Goal: Information Seeking & Learning: Find specific fact

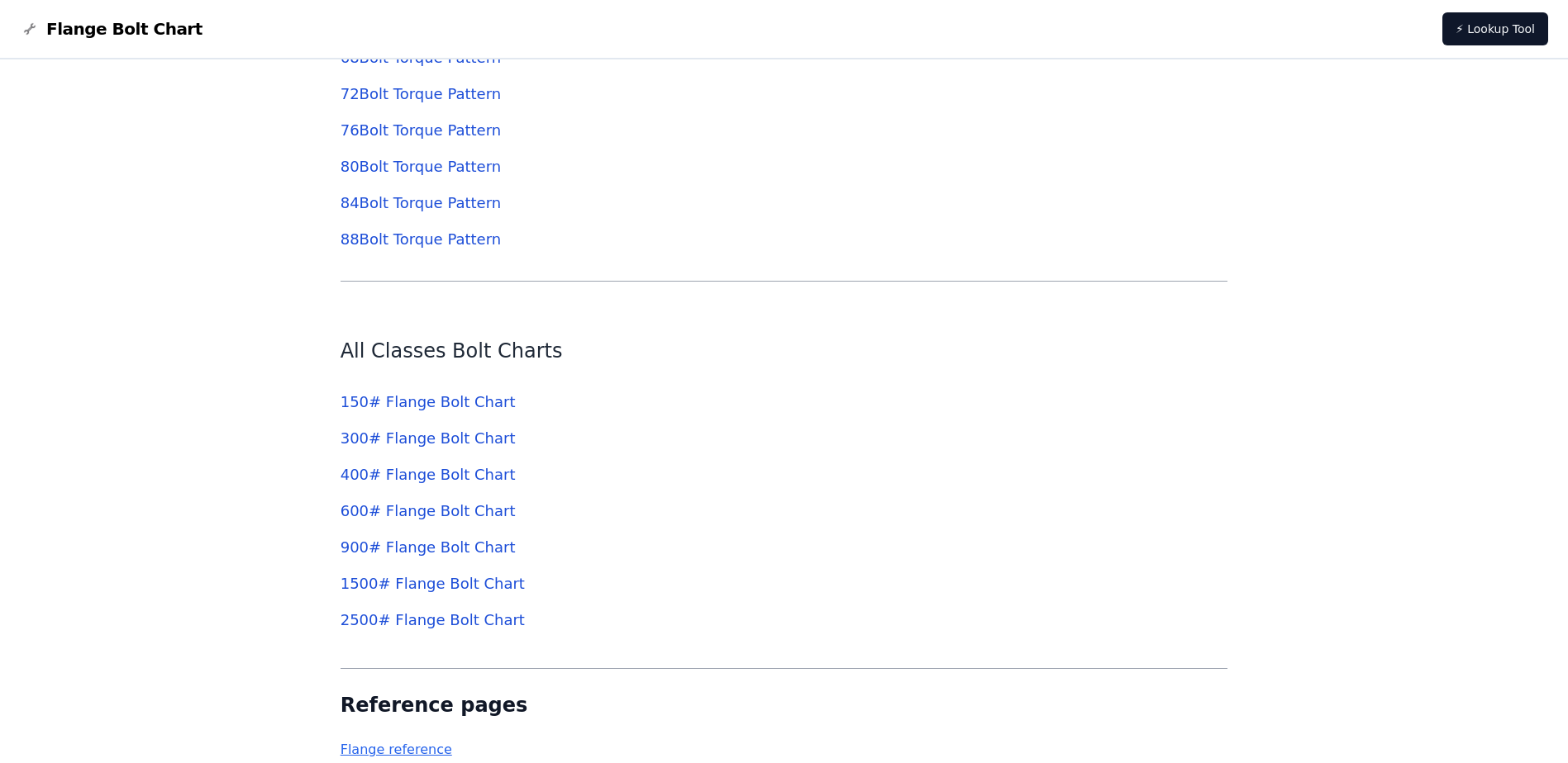
scroll to position [6018, 0]
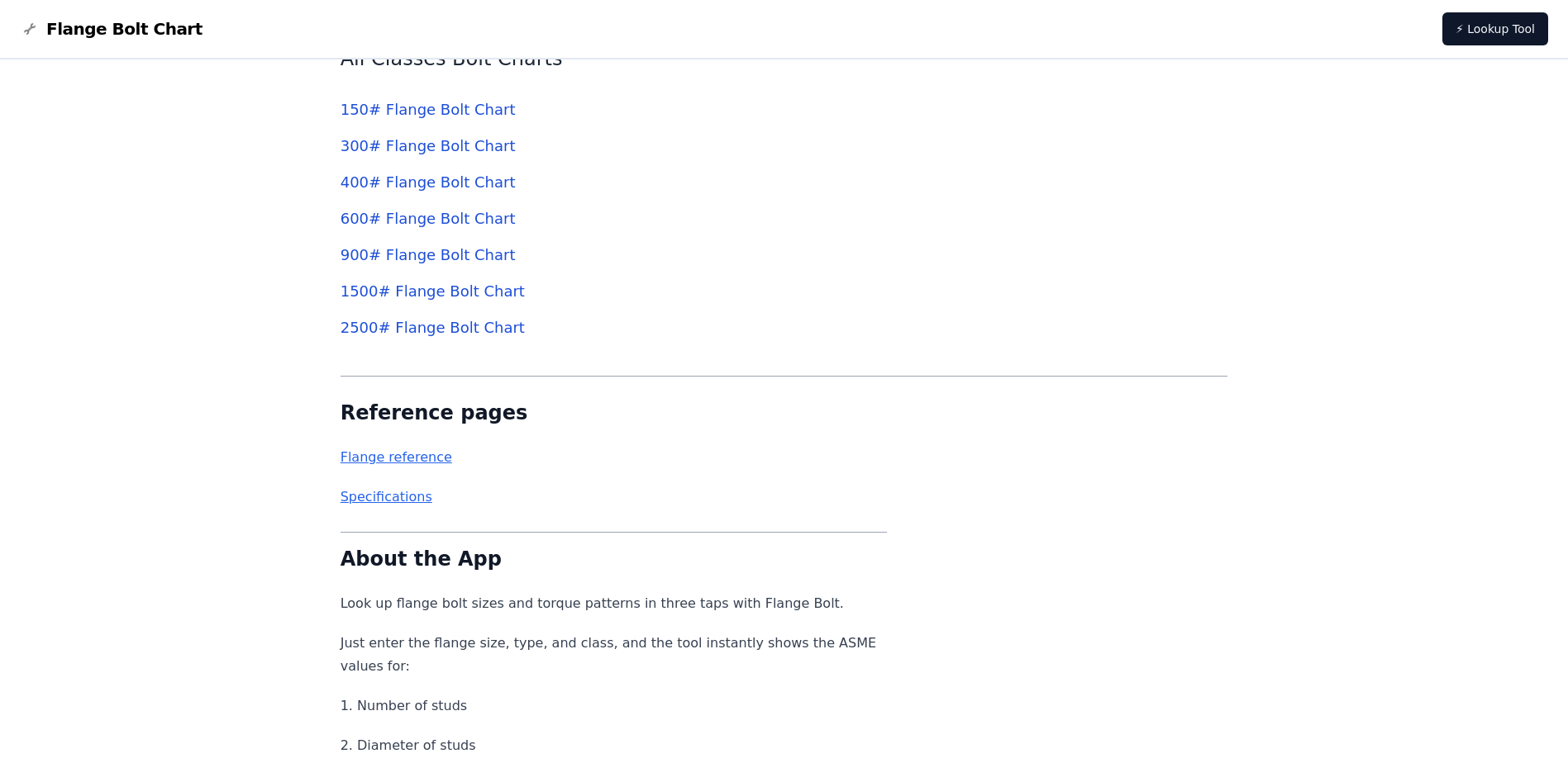
click at [473, 118] on link "150 # Flange Bolt Chart" at bounding box center [428, 109] width 175 height 17
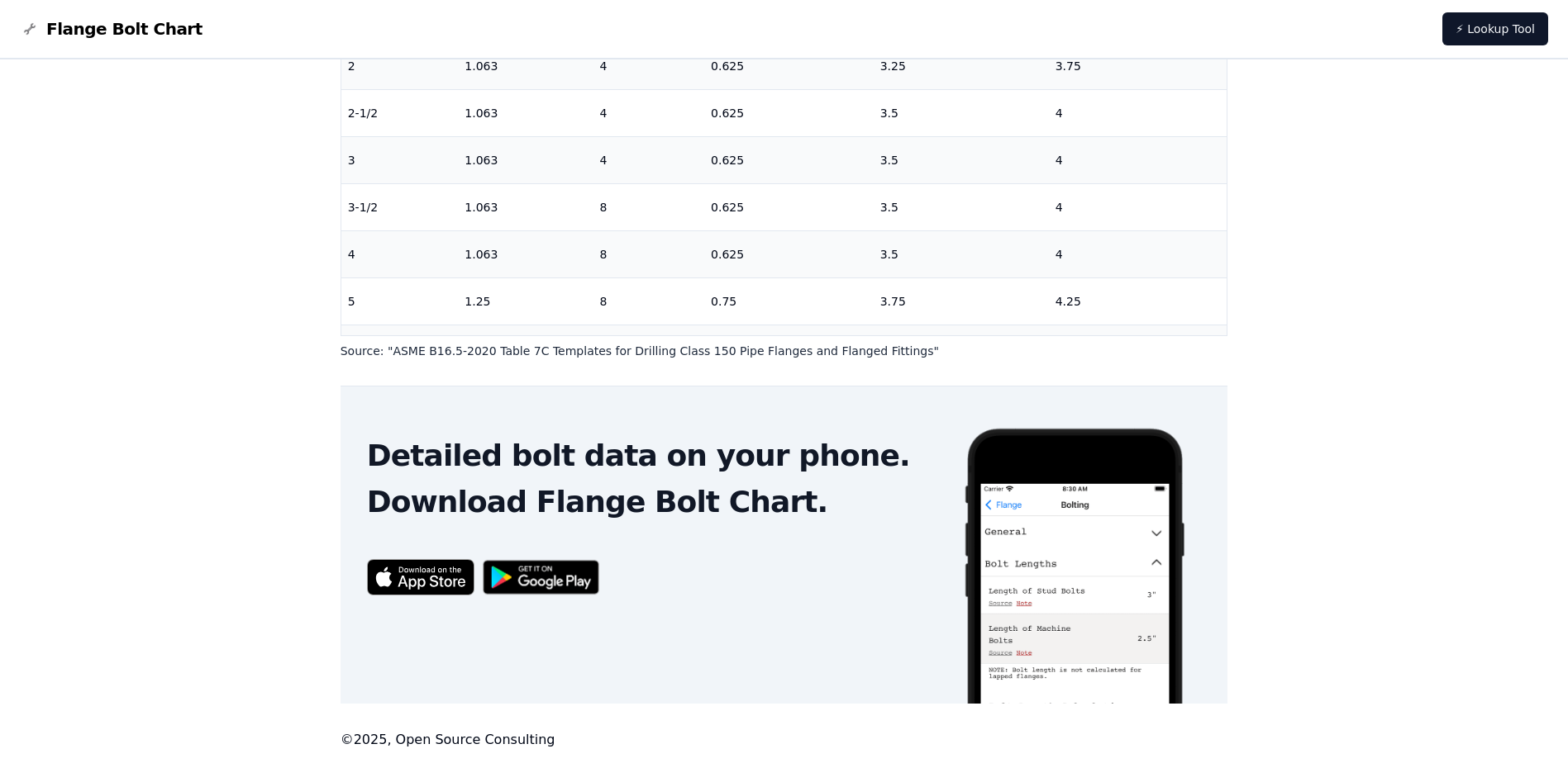
scroll to position [509, 0]
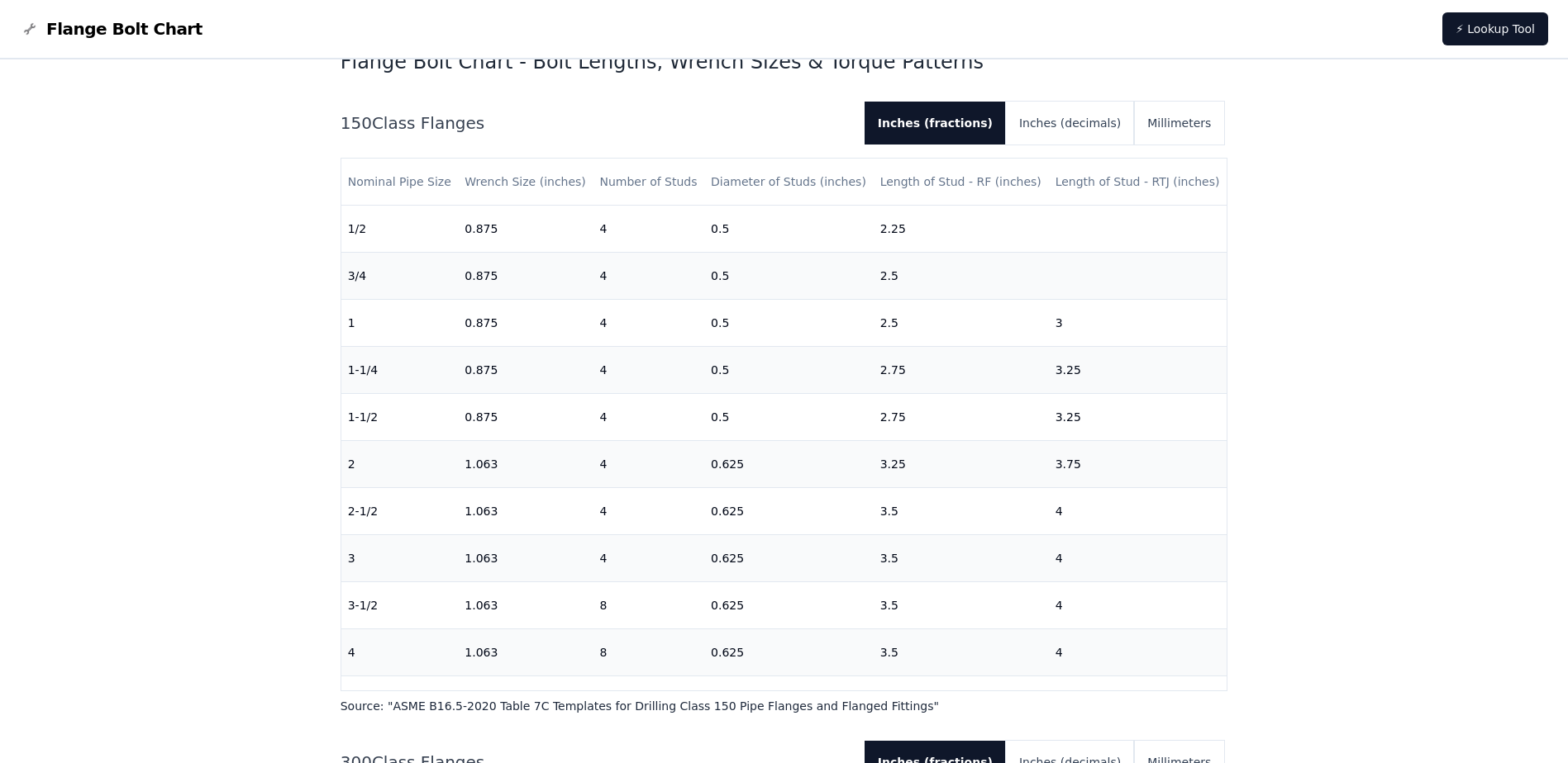
scroll to position [6018, 0]
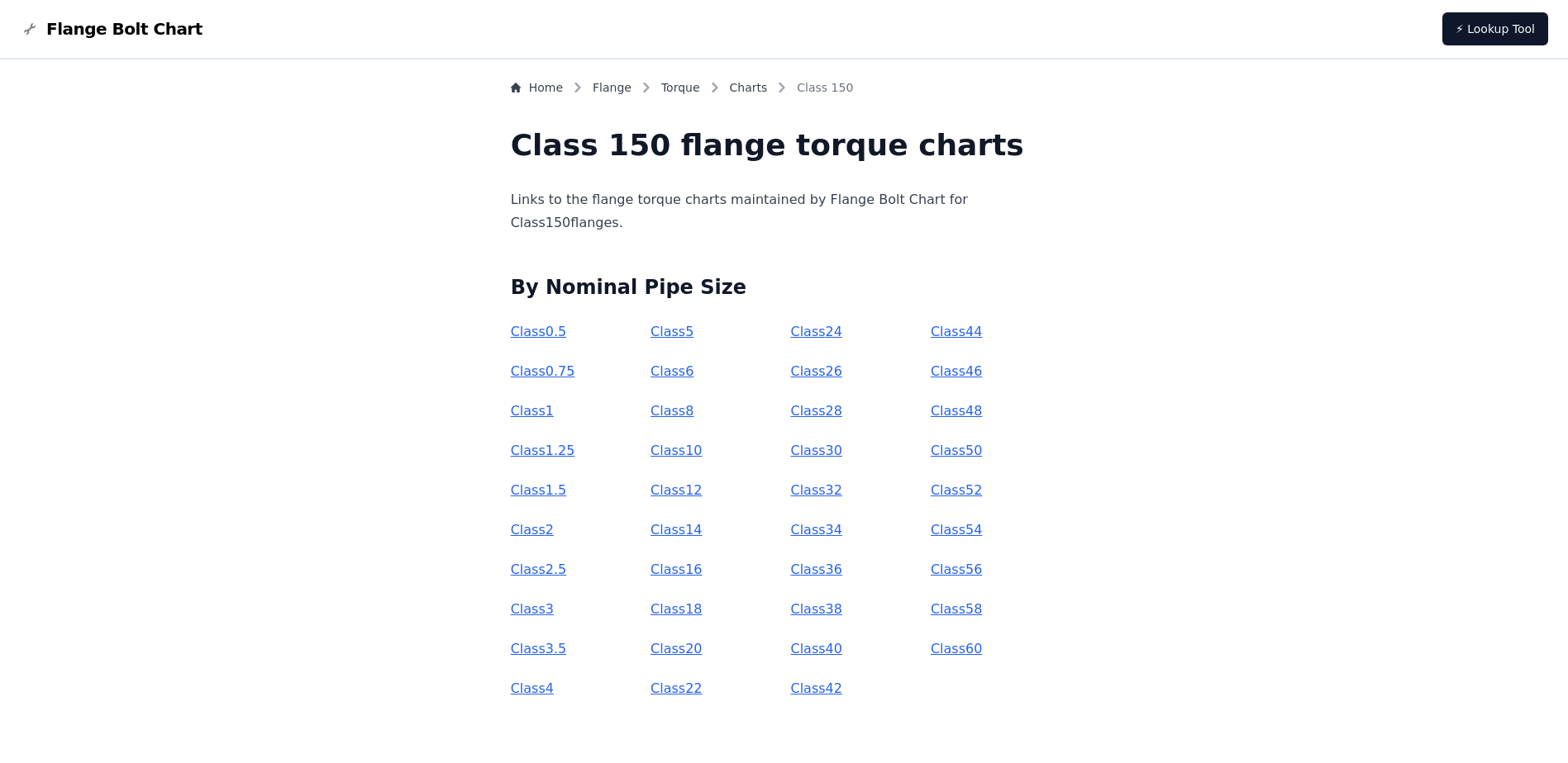
scroll to position [43, 0]
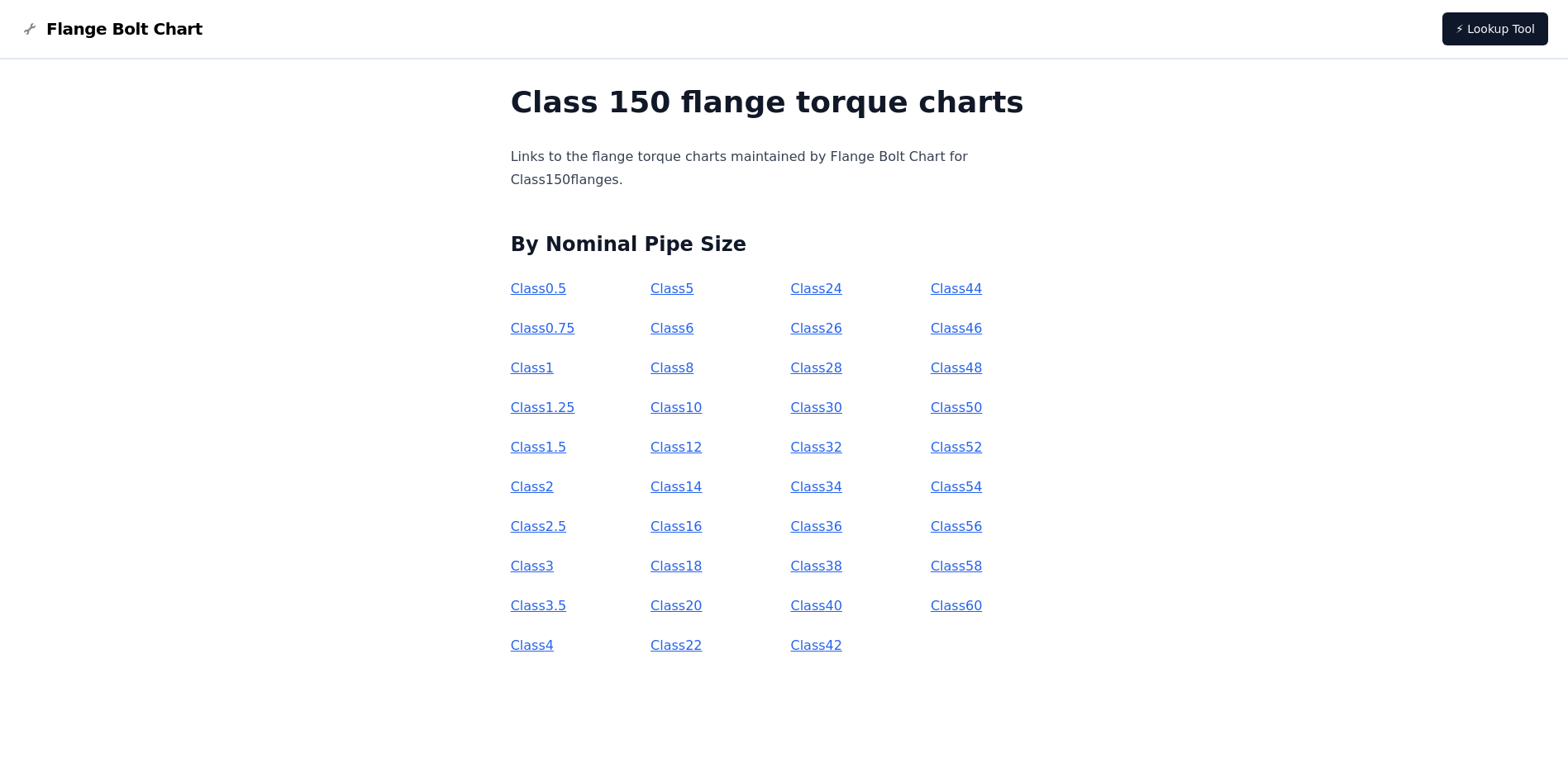
click at [694, 369] on link "Class 8" at bounding box center [672, 368] width 43 height 16
